Goal: Communication & Community: Share content

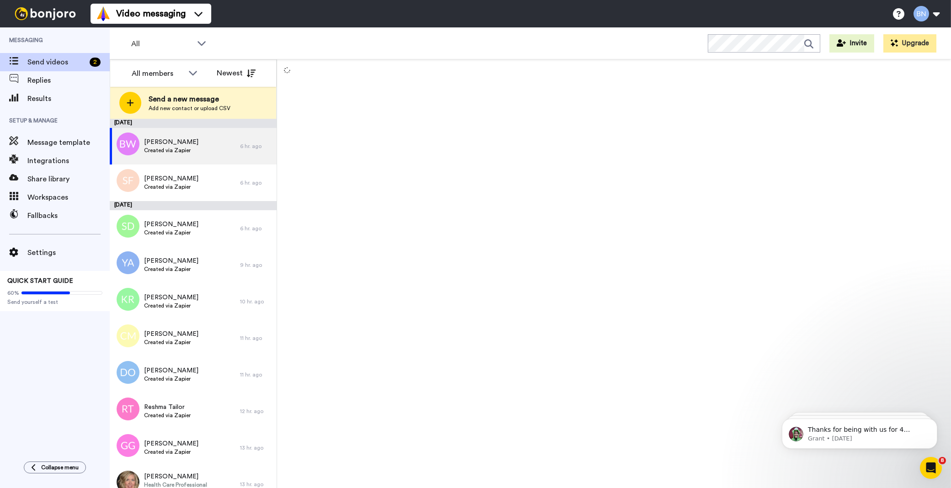
scroll to position [572, 0]
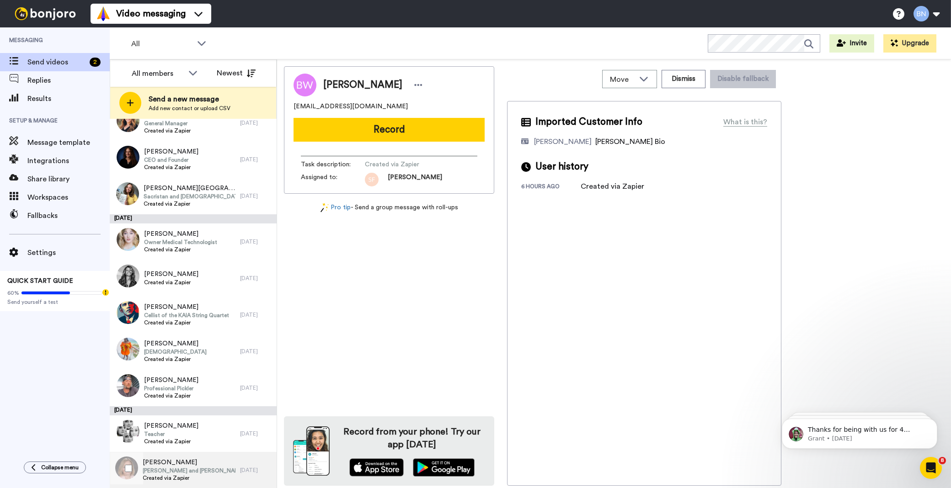
click at [159, 471] on span "[PERSON_NAME] and [PERSON_NAME] Endowed Chair in Government and Public Service" at bounding box center [189, 470] width 93 height 7
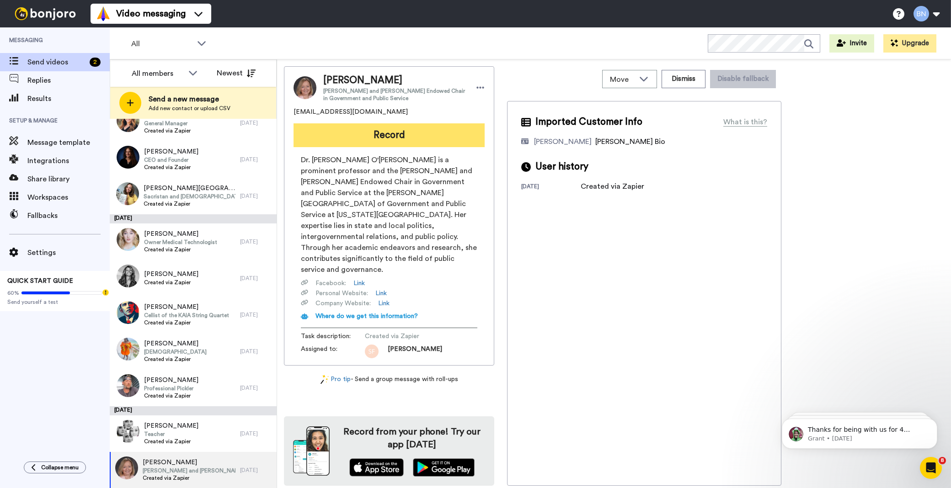
click at [440, 138] on button "Record" at bounding box center [389, 135] width 191 height 24
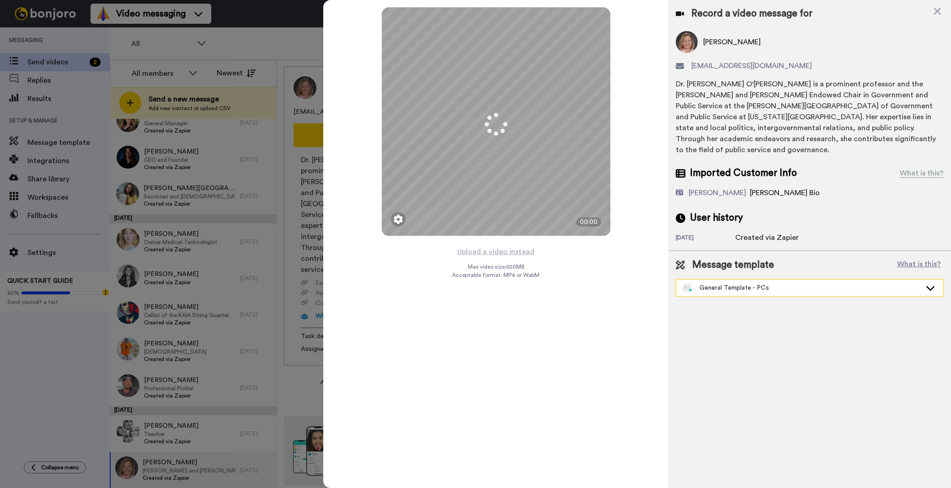
click at [742, 283] on div "General Template - PCs" at bounding box center [802, 287] width 238 height 9
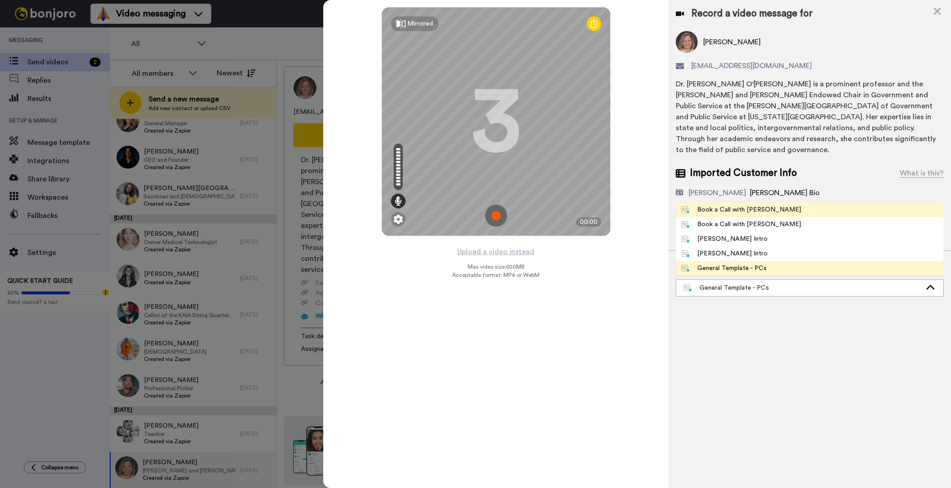
click at [764, 205] on span "Book a Call with [PERSON_NAME]" at bounding box center [741, 209] width 131 height 9
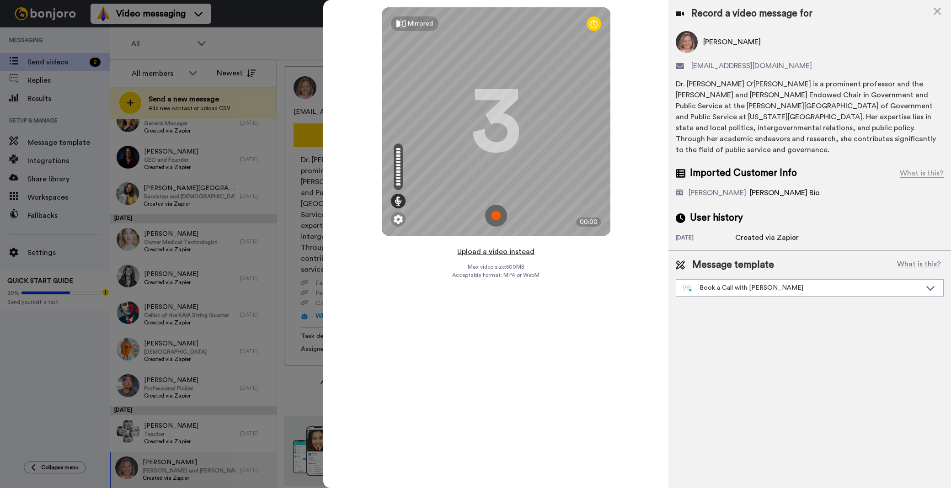
click at [523, 250] on button "Upload a video instead" at bounding box center [495, 252] width 83 height 12
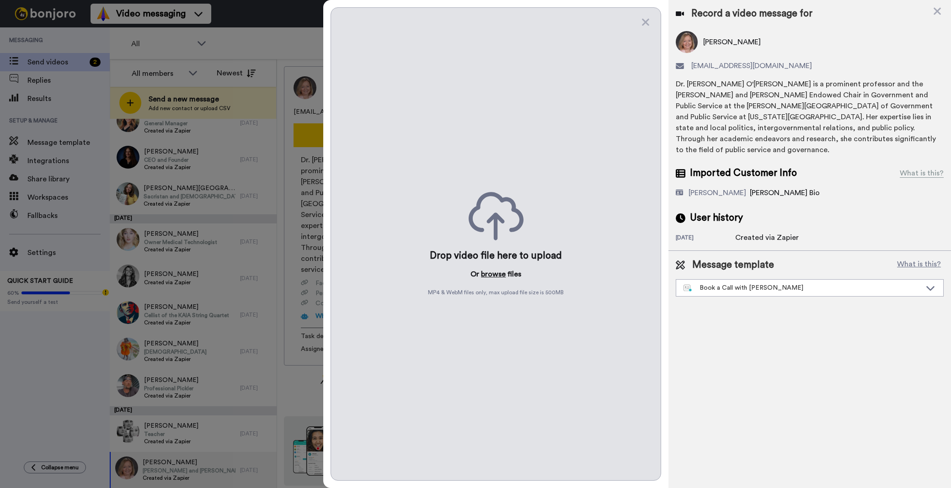
click at [492, 273] on button "browse" at bounding box center [493, 274] width 25 height 11
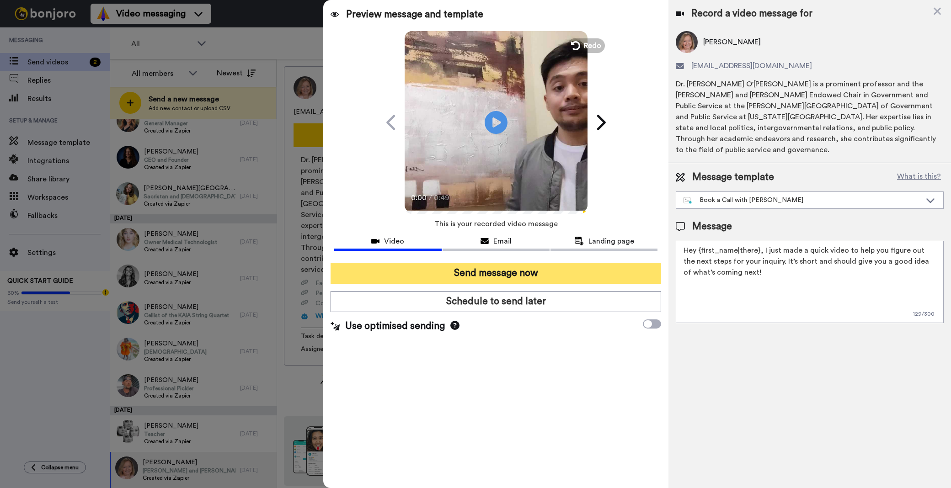
click at [474, 279] on button "Send message now" at bounding box center [496, 273] width 331 height 21
